Goal: Transaction & Acquisition: Purchase product/service

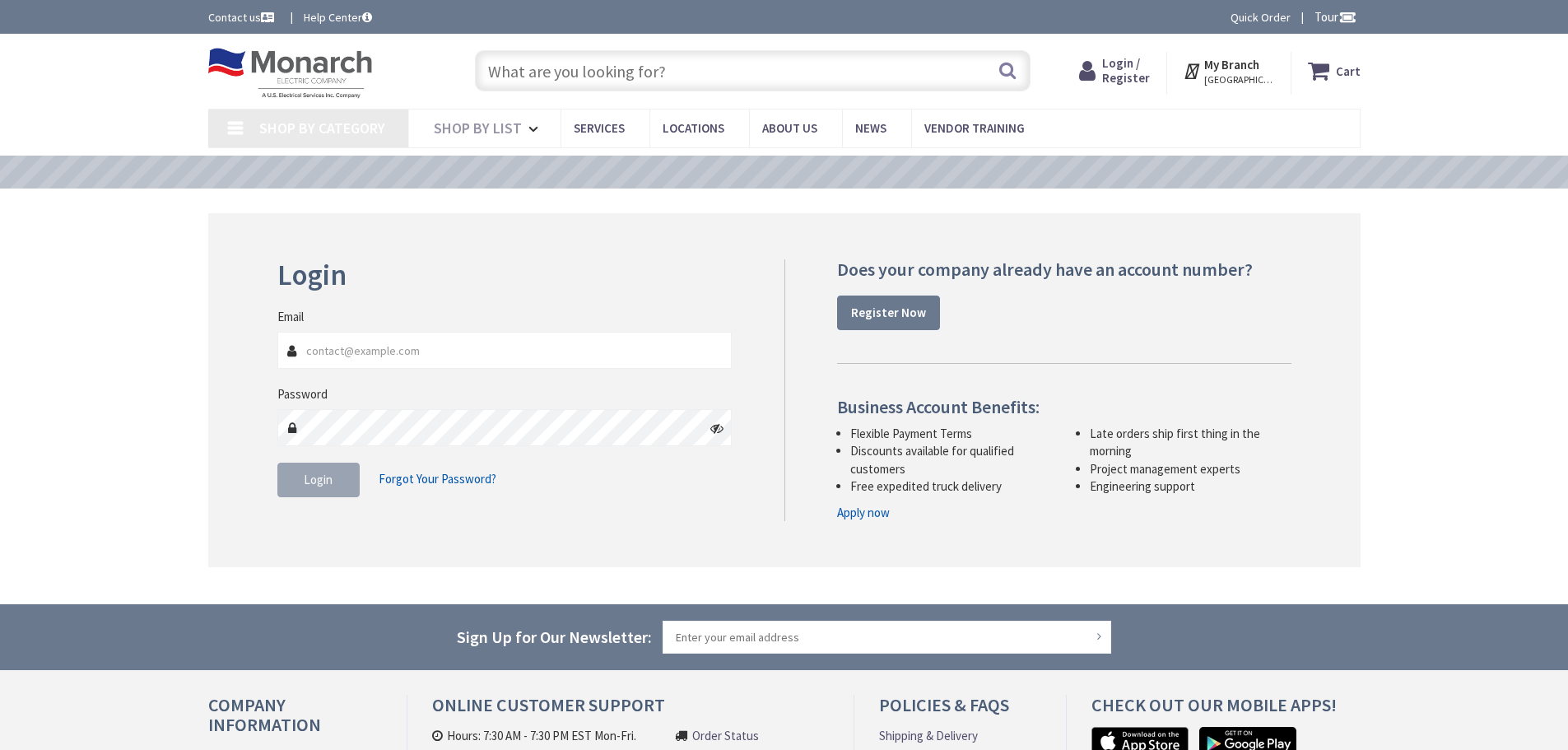
type input "[STREET_ADDRESS]"
type input "[EMAIL_ADDRESS][DOMAIN_NAME]"
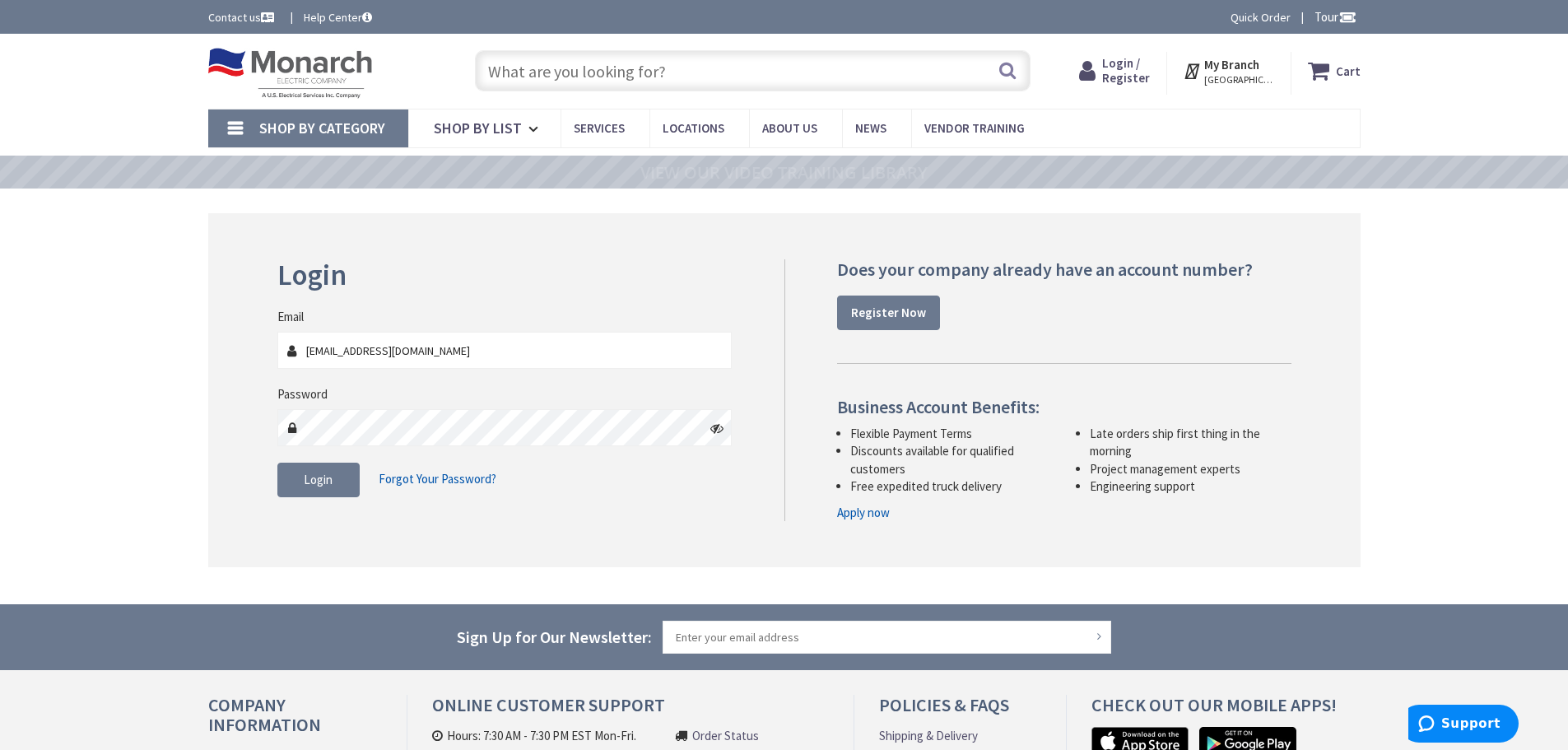
click at [710, 68] on input "text" at bounding box center [752, 70] width 556 height 41
paste input "SYLVANIA-62444"
type input "SYLVANIA-62444"
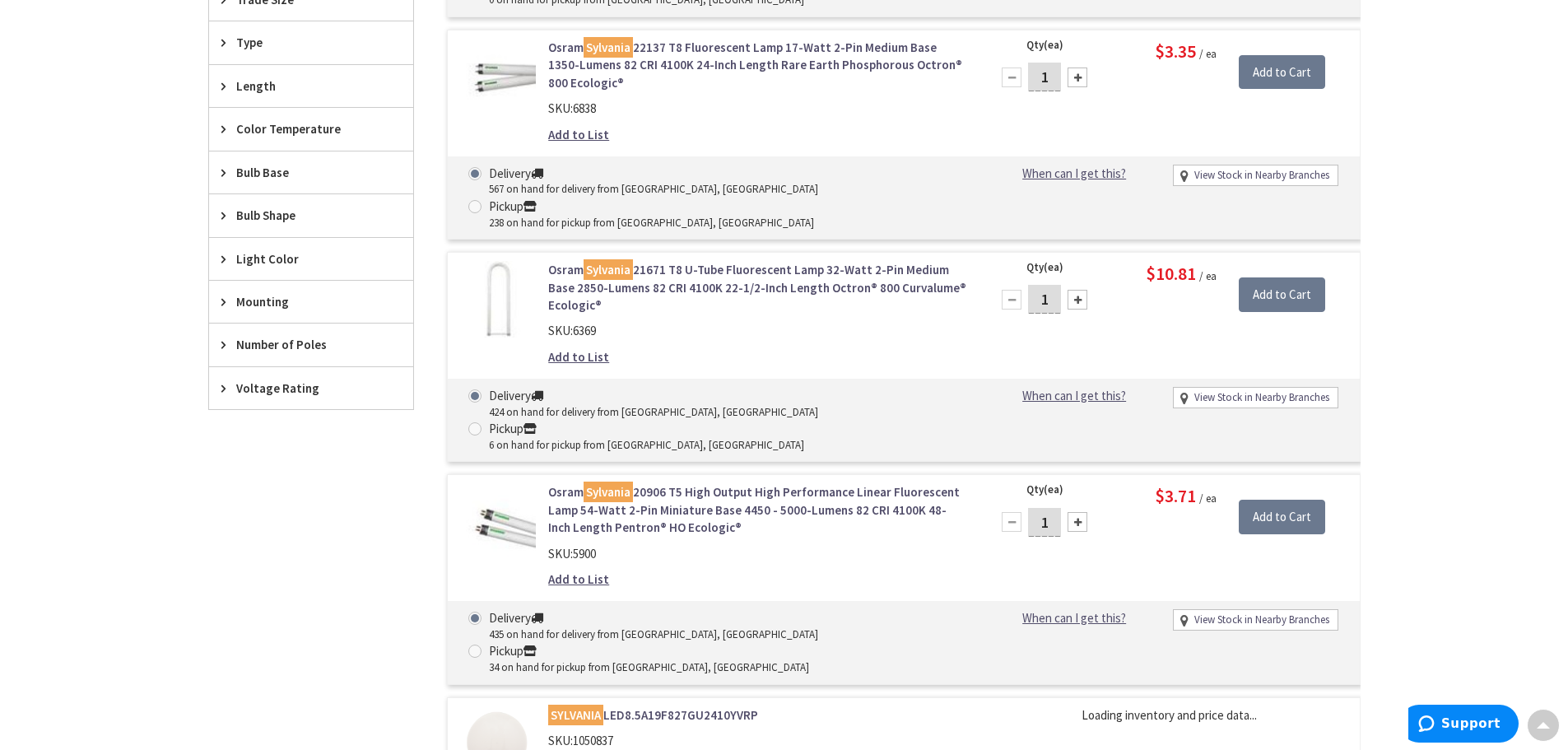
scroll to position [1152, 0]
